Goal: Transaction & Acquisition: Purchase product/service

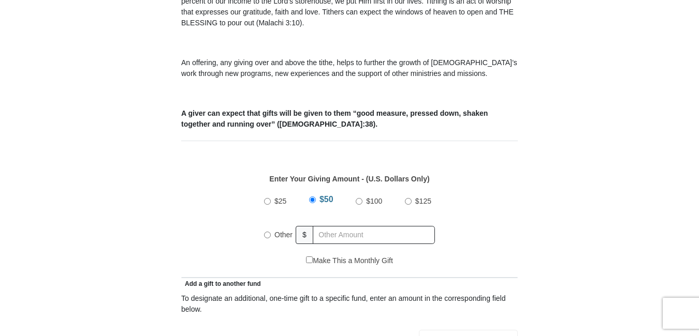
scroll to position [349, 0]
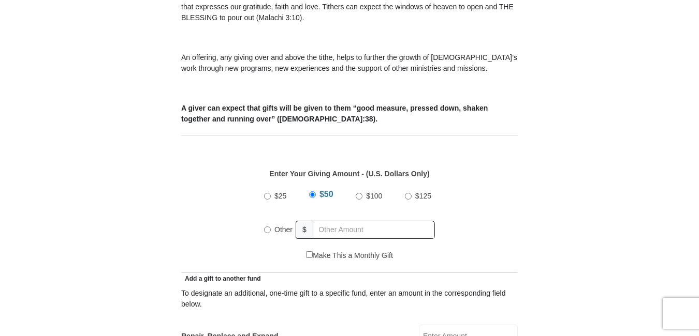
click at [266, 227] on input "Other" at bounding box center [267, 230] width 7 height 7
radio input "true"
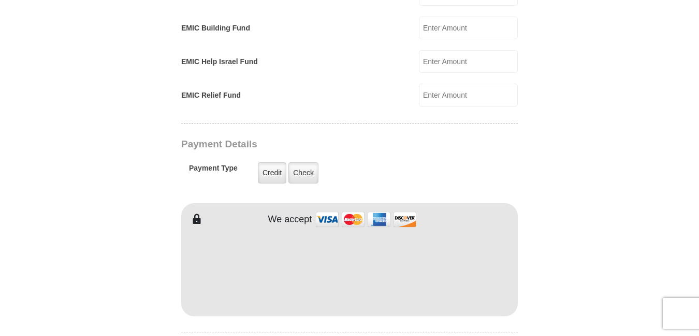
scroll to position [728, 0]
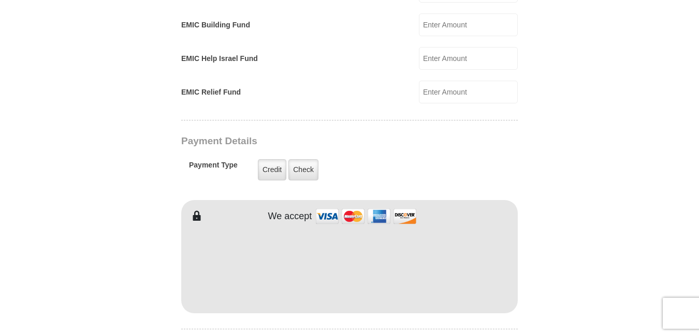
type input "44.00"
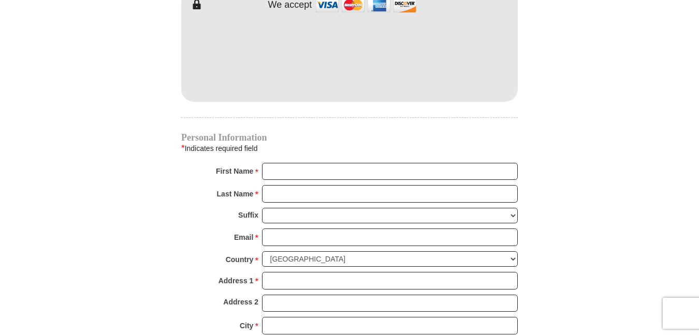
scroll to position [943, 0]
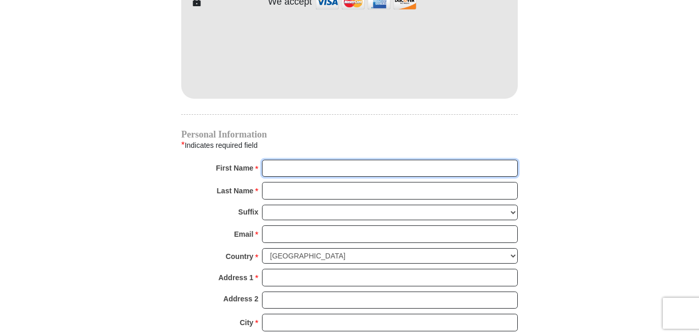
click at [270, 160] on input "First Name *" at bounding box center [390, 169] width 256 height 18
type input "Bobbi"
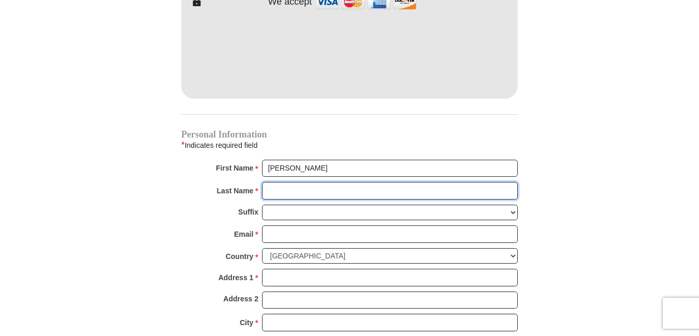
type input "Matthews"
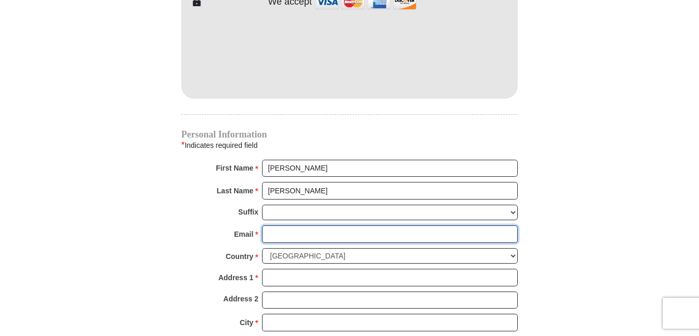
type input "bobkmatt@att.net"
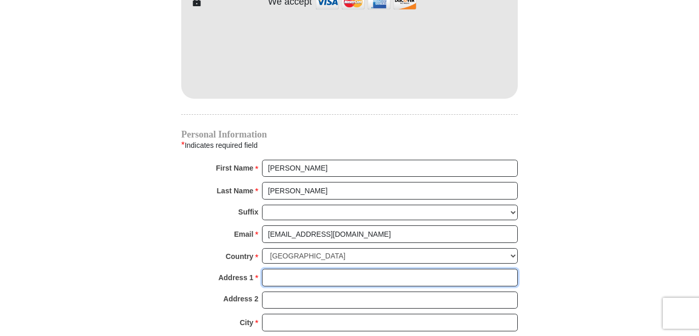
type input "3927 Bonnington CT"
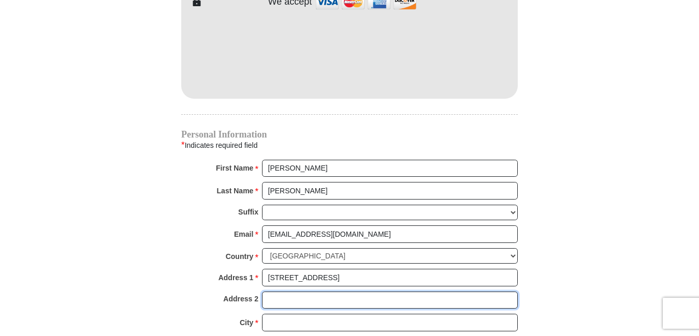
type input "3927 Bonnington CT"
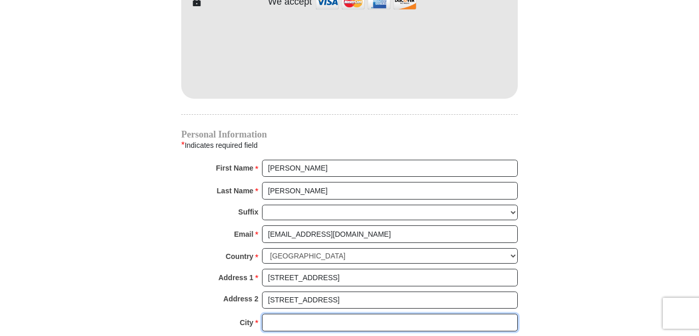
type input "Atlanta"
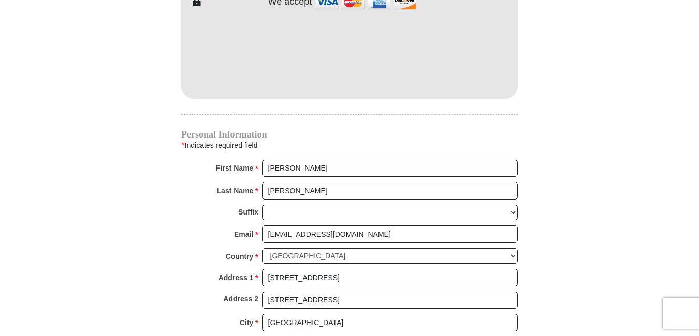
type input "30341"
type input "4049660818"
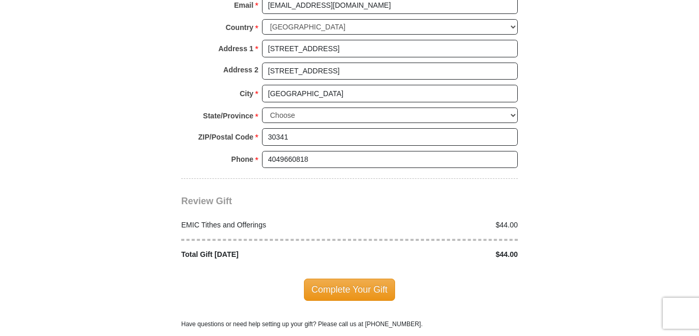
scroll to position [1178, 0]
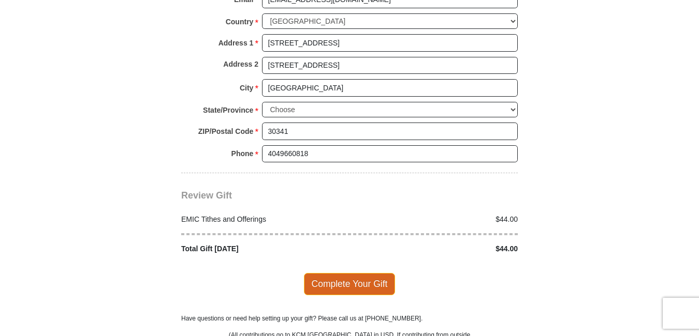
click at [352, 273] on span "Complete Your Gift" at bounding box center [350, 284] width 92 height 22
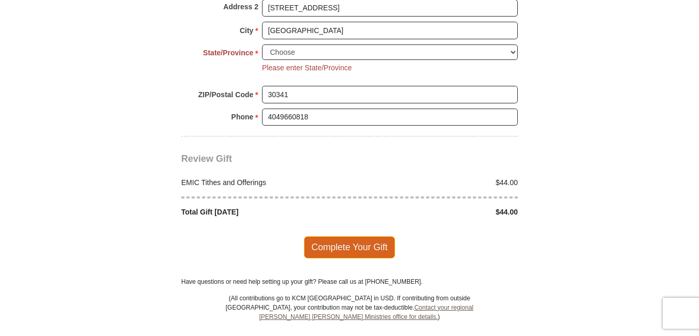
scroll to position [1257, 0]
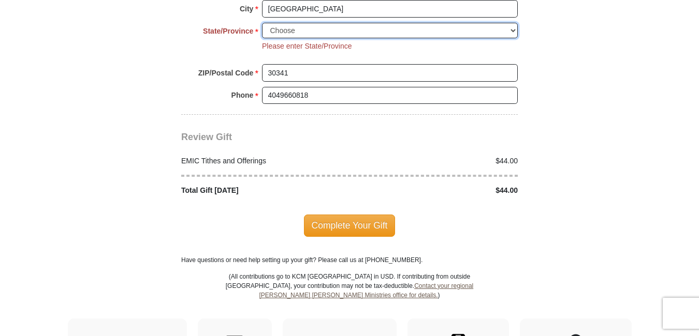
click at [509, 23] on select "Choose Alabama Alaska American Samoa Arizona Arkansas Armed Forces Americas Arm…" at bounding box center [390, 31] width 256 height 16
select select "GA"
click at [262, 23] on select "Choose Alabama Alaska American Samoa Arizona Arkansas Armed Forces Americas Arm…" at bounding box center [390, 31] width 256 height 16
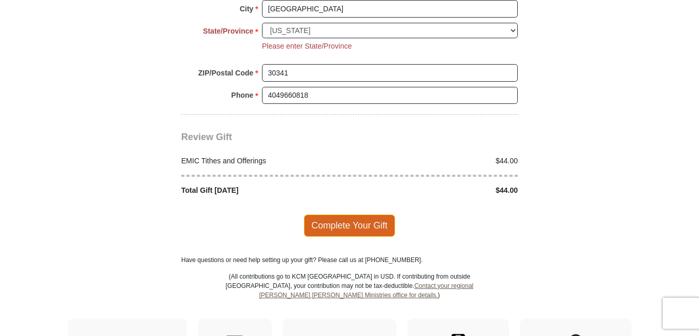
click at [345, 215] on span "Complete Your Gift" at bounding box center [350, 226] width 92 height 22
